Goal: Task Accomplishment & Management: Manage account settings

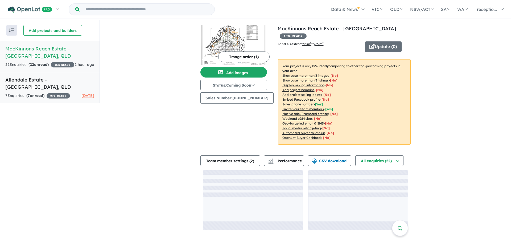
click at [34, 91] on h5 "Allendale Estate - [GEOGRAPHIC_DATA] , [GEOGRAPHIC_DATA]" at bounding box center [49, 83] width 89 height 14
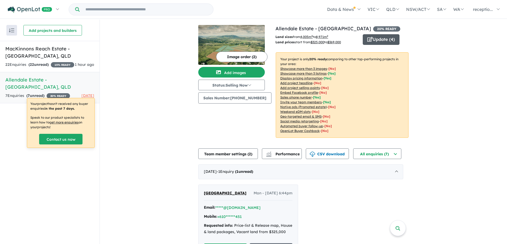
click at [389, 42] on button "Update ( 4 )" at bounding box center [381, 39] width 37 height 11
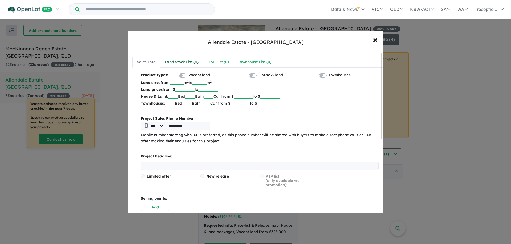
click at [188, 65] on div "Land Stock List ( 4 )" at bounding box center [182, 62] width 34 height 6
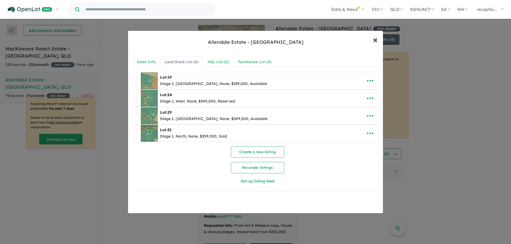
click at [375, 39] on span "×" at bounding box center [375, 39] width 5 height 11
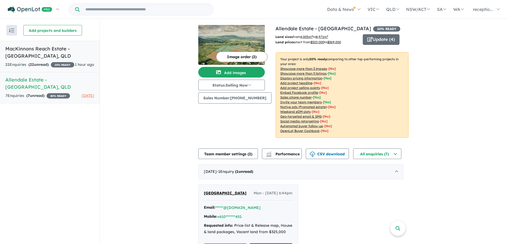
click at [57, 68] on div "22 Enquir ies ( 22 unread) 15 % READY" at bounding box center [39, 65] width 69 height 6
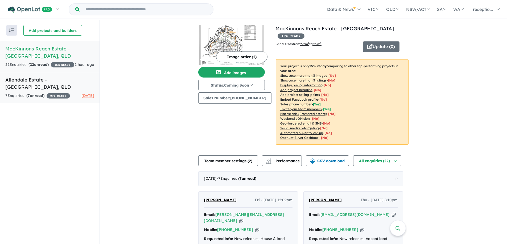
click at [36, 91] on h5 "Allendale Estate - [GEOGRAPHIC_DATA] , [GEOGRAPHIC_DATA]" at bounding box center [49, 83] width 89 height 14
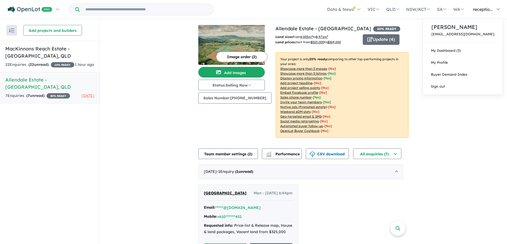
click at [479, 9] on span "receptio..." at bounding box center [483, 9] width 20 height 5
click at [470, 53] on link "My Dashboard (3)" at bounding box center [463, 51] width 80 height 12
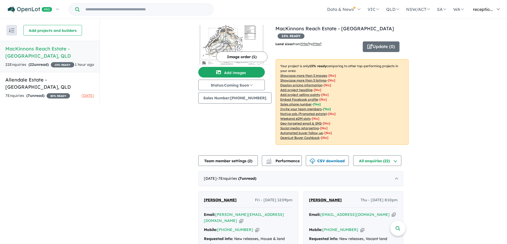
click at [486, 12] on link "receptio..." at bounding box center [485, 9] width 36 height 19
click at [485, 7] on span "receptio..." at bounding box center [483, 9] width 20 height 5
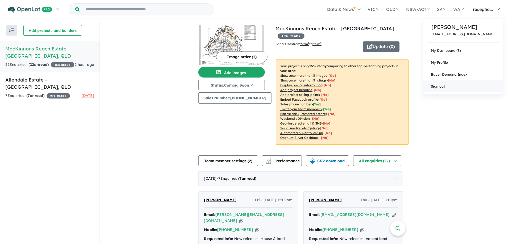
click at [451, 88] on link "Sign out" at bounding box center [463, 87] width 80 height 12
